Goal: Information Seeking & Learning: Check status

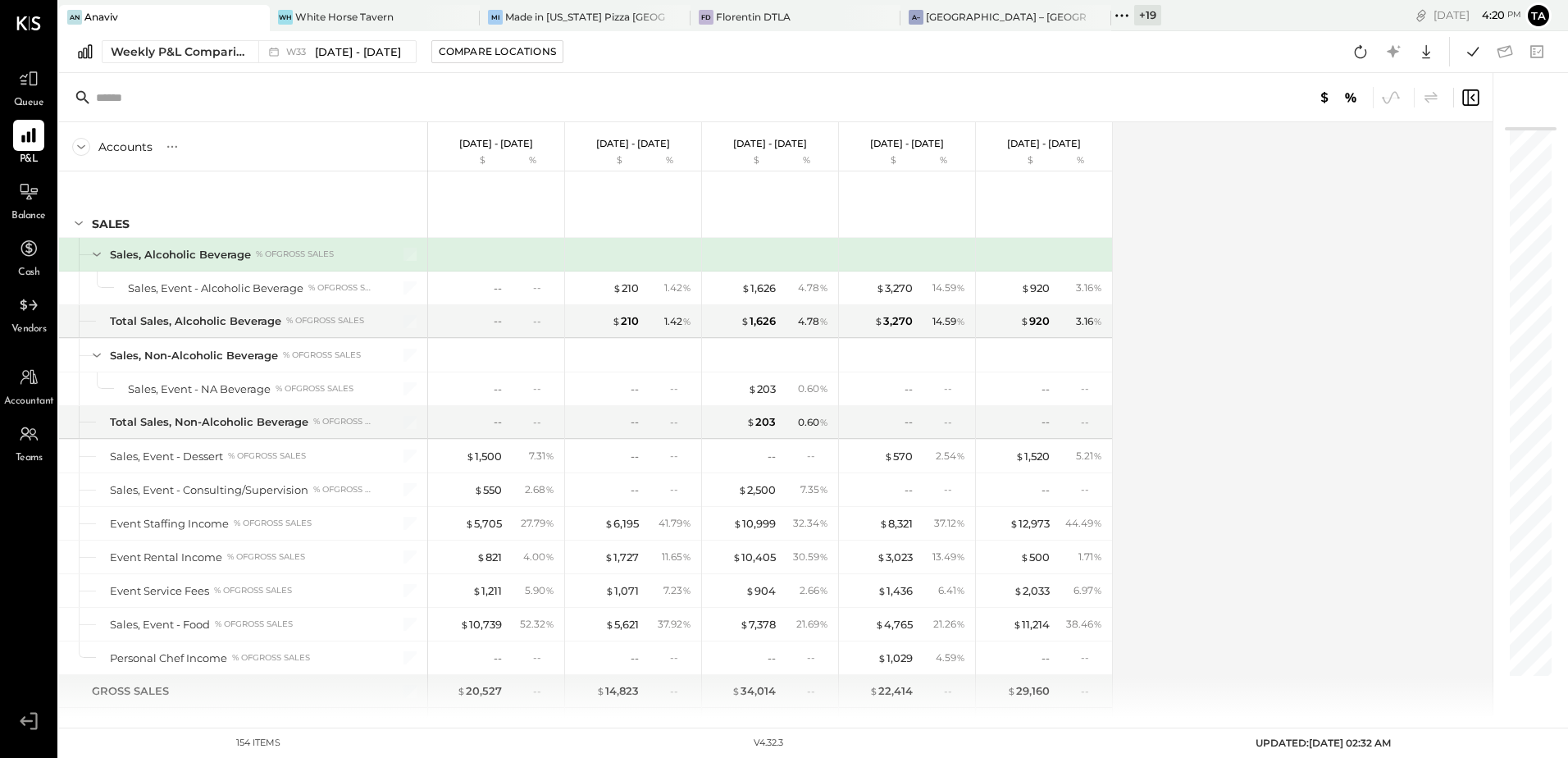
drag, startPoint x: 23, startPoint y: 207, endPoint x: 495, endPoint y: 123, distance: 479.4
click at [23, 207] on div at bounding box center [28, 191] width 31 height 31
